Goal: Task Accomplishment & Management: Manage account settings

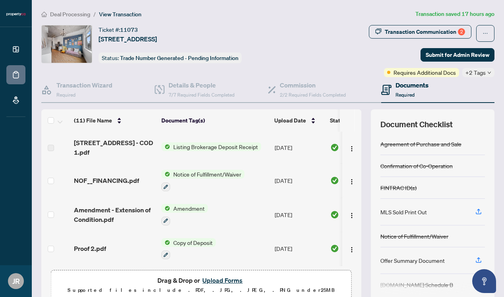
scroll to position [38, 0]
click at [423, 72] on span "Requires Additional Docs" at bounding box center [425, 72] width 62 height 9
click at [476, 73] on span "+2 Tags" at bounding box center [476, 72] width 20 height 9
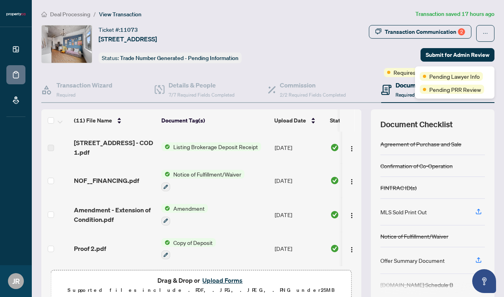
click at [306, 50] on div "Ticket #: 11073 [STREET_ADDRESS] Status: Trade Number Generated - Pending Infor…" at bounding box center [173, 51] width 266 height 52
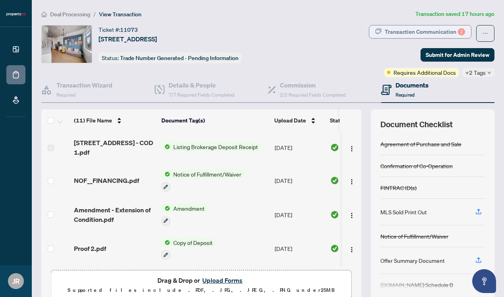
click at [431, 30] on div "Transaction Communication 2" at bounding box center [425, 31] width 80 height 13
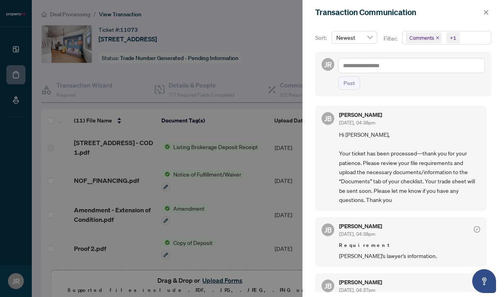
scroll to position [38, 0]
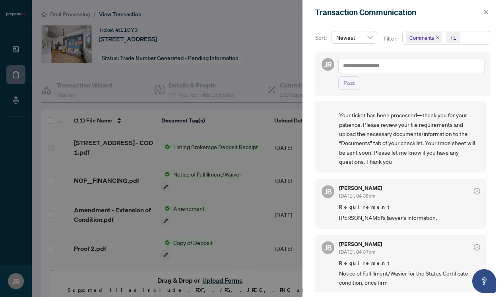
click at [263, 90] on div at bounding box center [252, 148] width 504 height 297
click at [485, 12] on icon "close" at bounding box center [487, 13] width 6 height 6
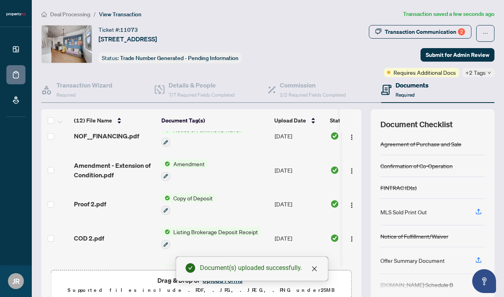
scroll to position [0, 0]
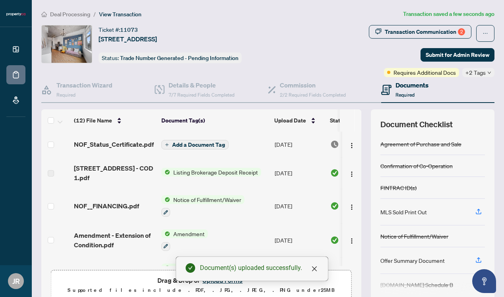
click at [206, 144] on span "Add a Document Tag" at bounding box center [198, 145] width 53 height 6
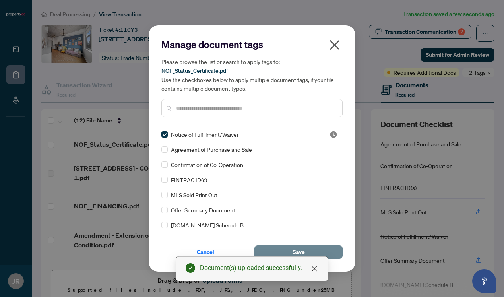
click at [313, 249] on button "Save" at bounding box center [299, 252] width 88 height 14
